Goal: Task Accomplishment & Management: Manage account settings

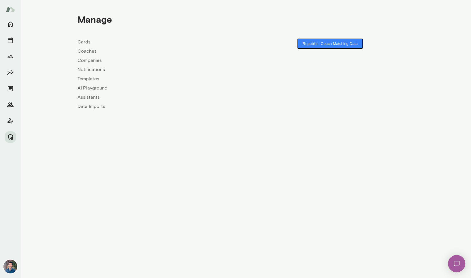
click at [90, 62] on link "Companies" at bounding box center [162, 60] width 168 height 7
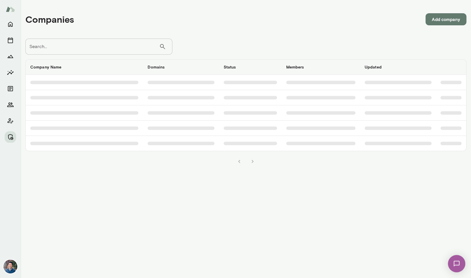
click at [97, 48] on input "Search..." at bounding box center [92, 47] width 134 height 16
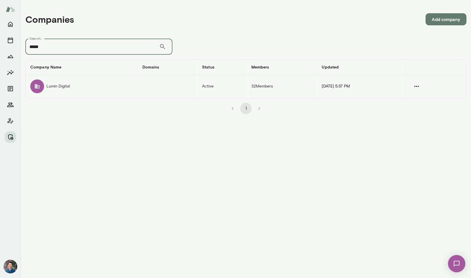
type input "*****"
click at [94, 88] on td "Lumin Digital" at bounding box center [82, 86] width 112 height 23
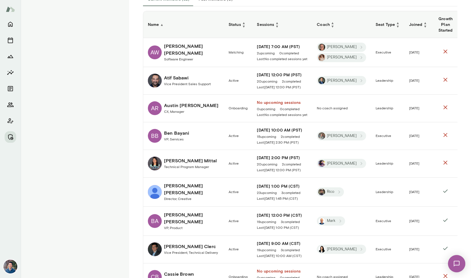
scroll to position [133, 0]
click at [341, 24] on h6 "Coach ▲ ▼" at bounding box center [342, 23] width 50 height 7
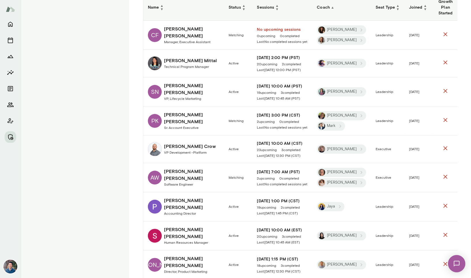
scroll to position [148, 0]
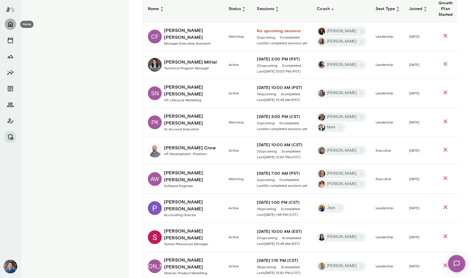
click at [11, 24] on icon "Home" at bounding box center [10, 24] width 7 height 7
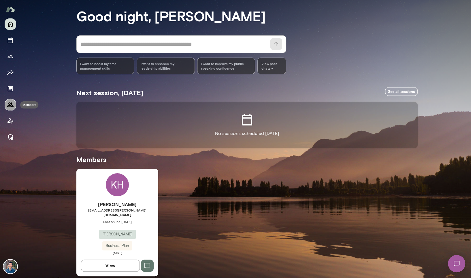
click at [7, 106] on icon "Members" at bounding box center [10, 105] width 6 height 5
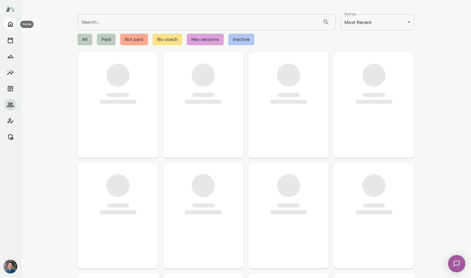
click at [11, 19] on button "Home" at bounding box center [11, 24] width 12 height 12
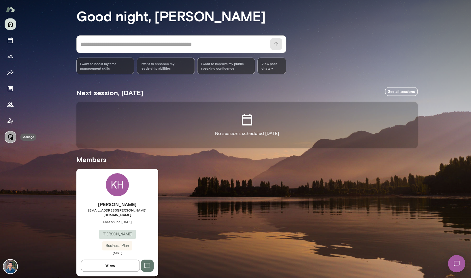
click at [10, 135] on icon "Manage" at bounding box center [10, 137] width 5 height 6
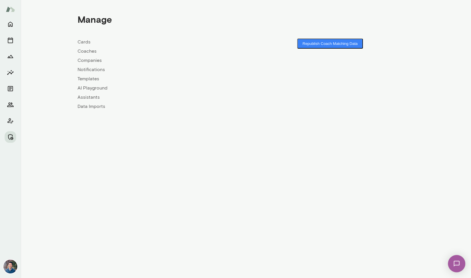
click at [91, 59] on link "Companies" at bounding box center [162, 60] width 168 height 7
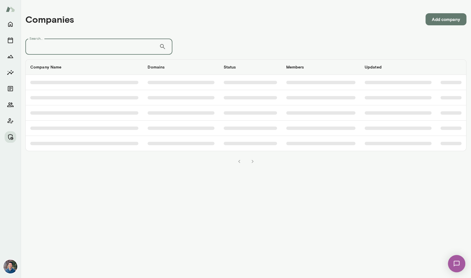
click at [93, 49] on input "Search..." at bounding box center [92, 47] width 134 height 16
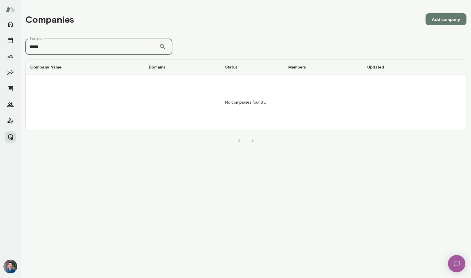
type input "*****"
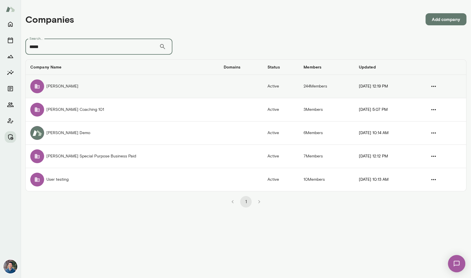
click at [59, 92] on td "[PERSON_NAME]" at bounding box center [122, 86] width 193 height 23
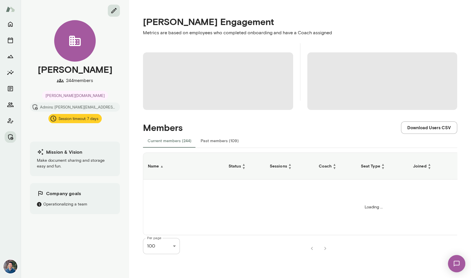
click at [114, 9] on icon "edit" at bounding box center [113, 10] width 7 height 7
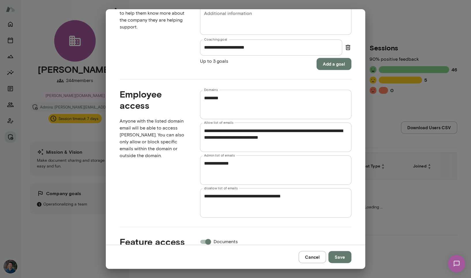
scroll to position [313, 0]
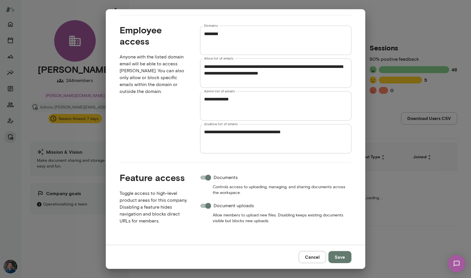
click at [315, 256] on button "Cancel" at bounding box center [312, 257] width 27 height 12
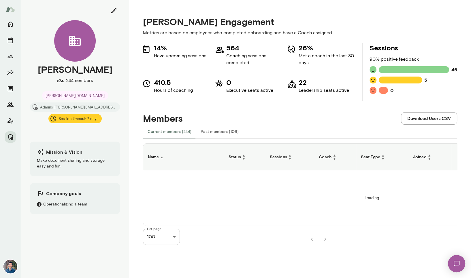
click at [226, 130] on button "Past members (109)" at bounding box center [219, 132] width 47 height 14
click at [112, 12] on icon "edit" at bounding box center [113, 10] width 7 height 7
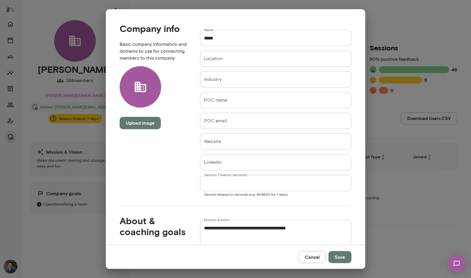
click at [315, 259] on button "Cancel" at bounding box center [312, 257] width 27 height 12
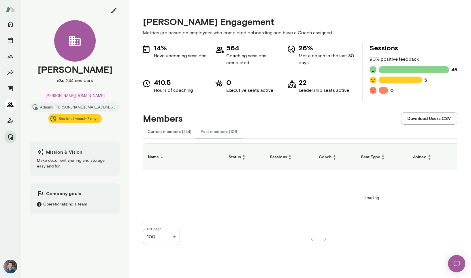
click at [13, 107] on icon "Members" at bounding box center [10, 105] width 6 height 5
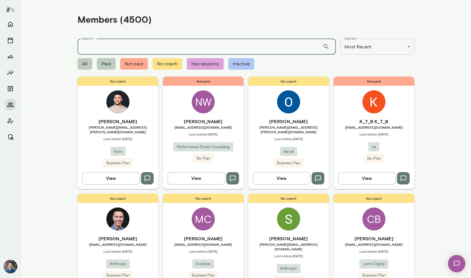
click at [134, 48] on input "Search..." at bounding box center [200, 47] width 245 height 16
type input "**********"
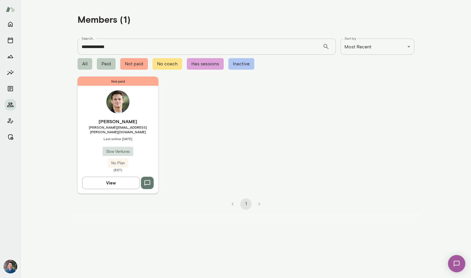
click at [144, 120] on h6 "Alex Marcus" at bounding box center [118, 121] width 81 height 7
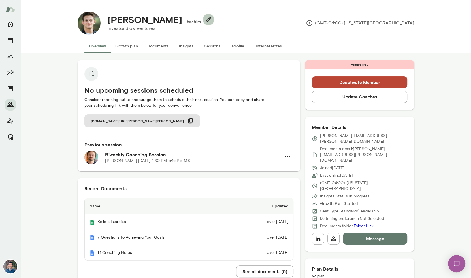
click at [205, 18] on icon "button" at bounding box center [208, 19] width 7 height 7
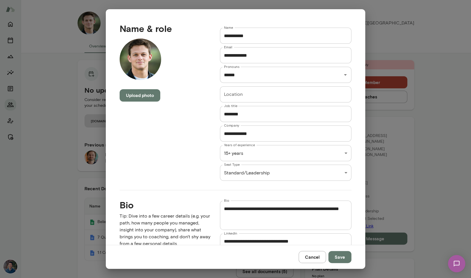
click at [270, 133] on input "**********" at bounding box center [285, 134] width 131 height 16
click at [314, 258] on button "Cancel" at bounding box center [312, 257] width 27 height 12
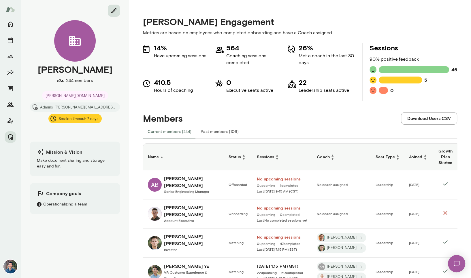
click at [110, 9] on button "edit" at bounding box center [114, 11] width 12 height 12
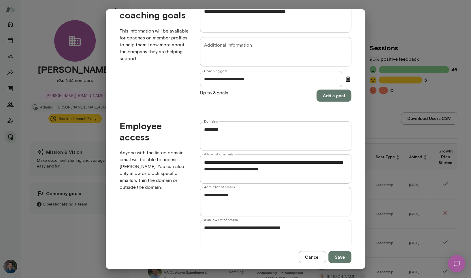
scroll to position [218, 0]
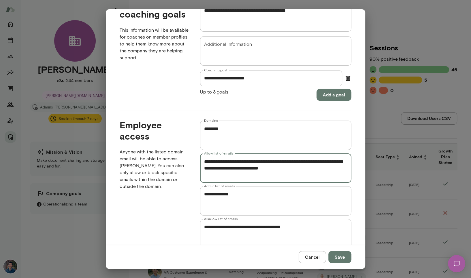
click at [342, 169] on textarea "**********" at bounding box center [275, 169] width 143 height 20
type textarea "**********"
click at [344, 263] on button "Save" at bounding box center [339, 257] width 23 height 12
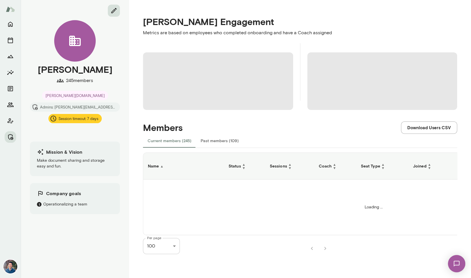
click at [115, 10] on icon "edit" at bounding box center [113, 10] width 5 height 5
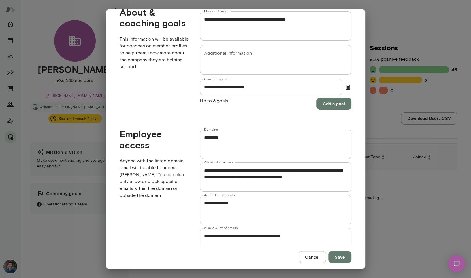
scroll to position [211, 0]
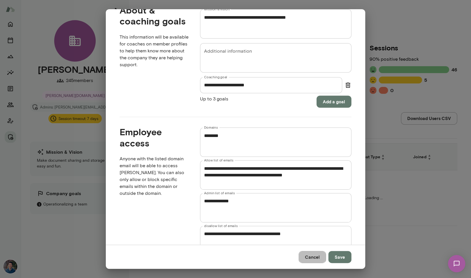
click at [316, 258] on button "Cancel" at bounding box center [312, 257] width 27 height 12
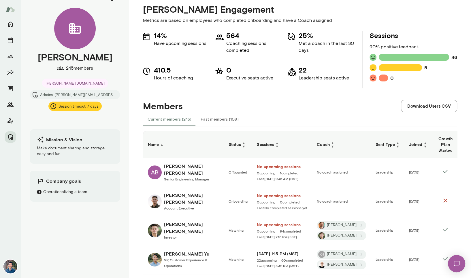
scroll to position [0, 0]
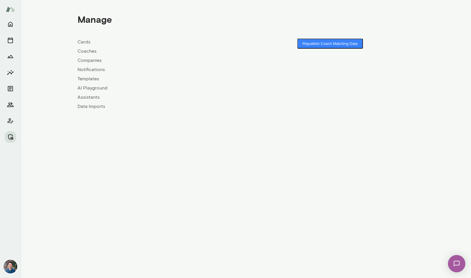
click at [85, 59] on link "Companies" at bounding box center [162, 60] width 168 height 7
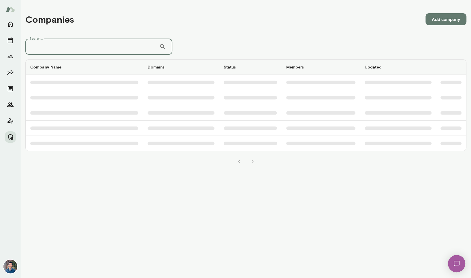
click at [101, 49] on input "Search..." at bounding box center [92, 47] width 134 height 16
type input "*"
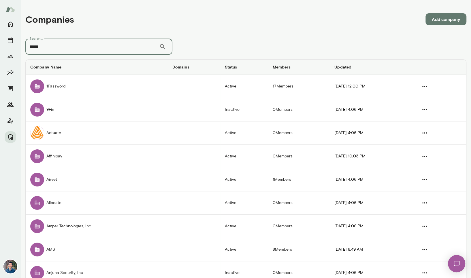
type input "*****"
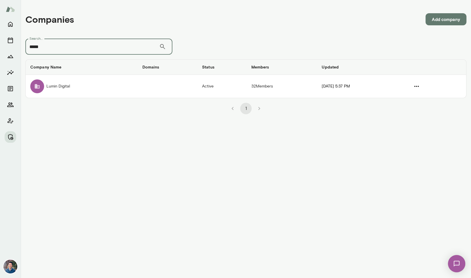
click at [107, 90] on td "Lumin Digital" at bounding box center [82, 86] width 112 height 23
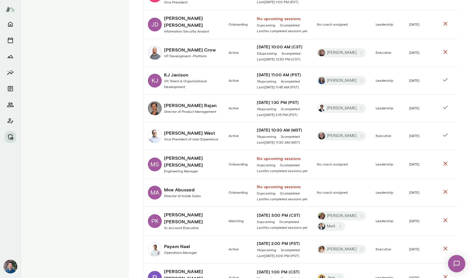
scroll to position [589, 0]
